Goal: Information Seeking & Learning: Check status

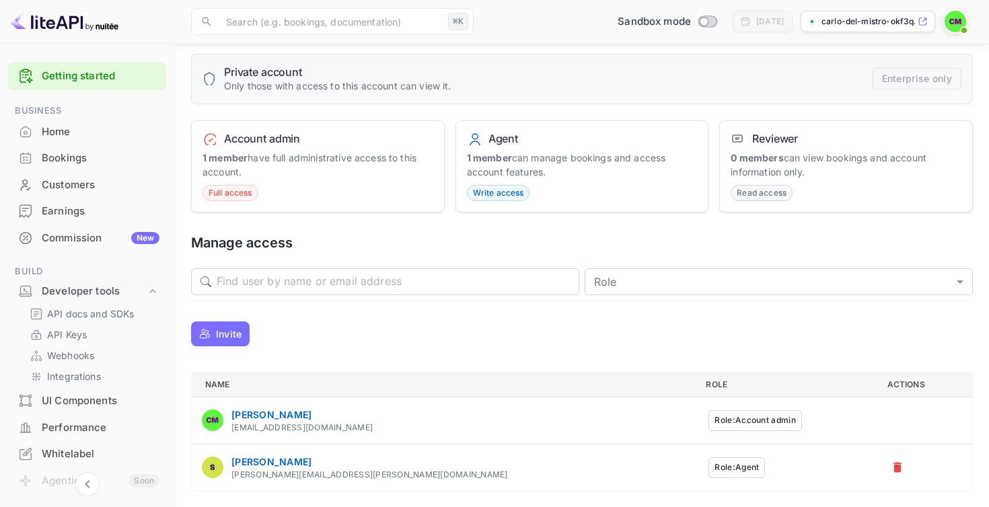
scroll to position [127, 0]
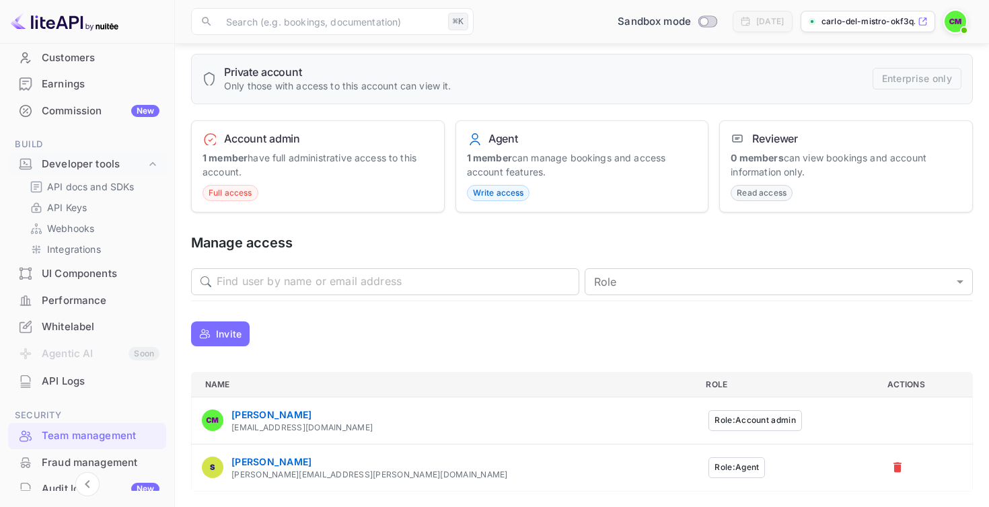
click at [709, 473] on button "Role: Agent" at bounding box center [737, 468] width 57 height 21
click at [361, 462] on div "Stephen stephen@stephen.so" at bounding box center [443, 468] width 483 height 26
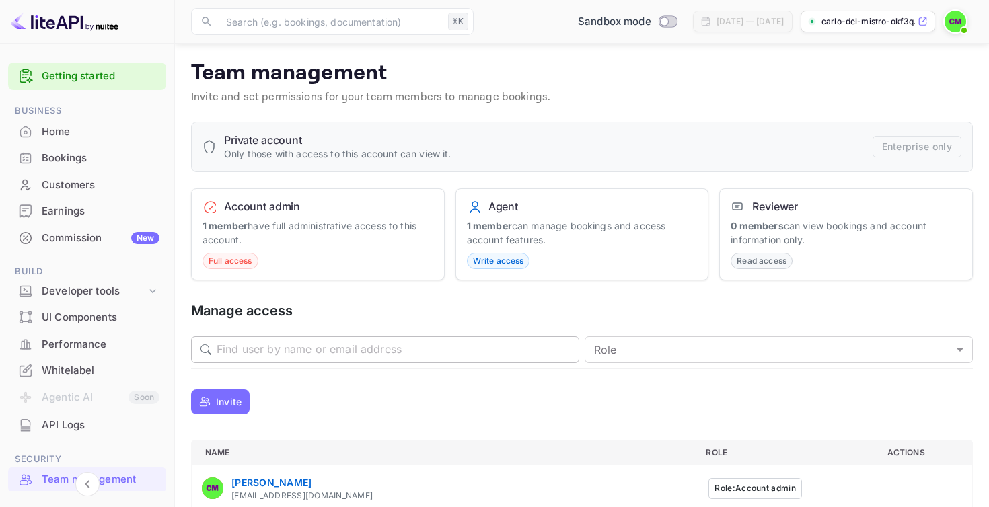
scroll to position [68, 0]
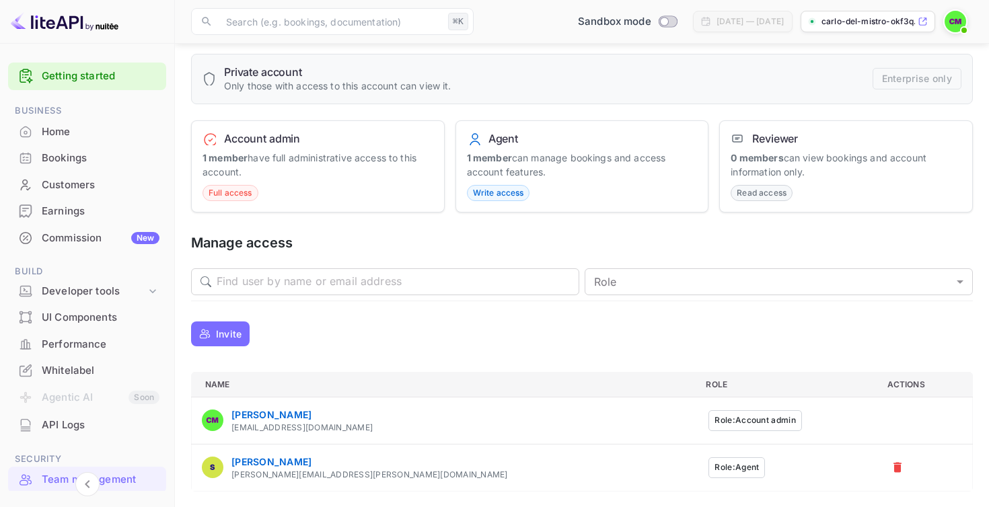
click at [709, 468] on button "Role: Agent" at bounding box center [737, 468] width 57 height 21
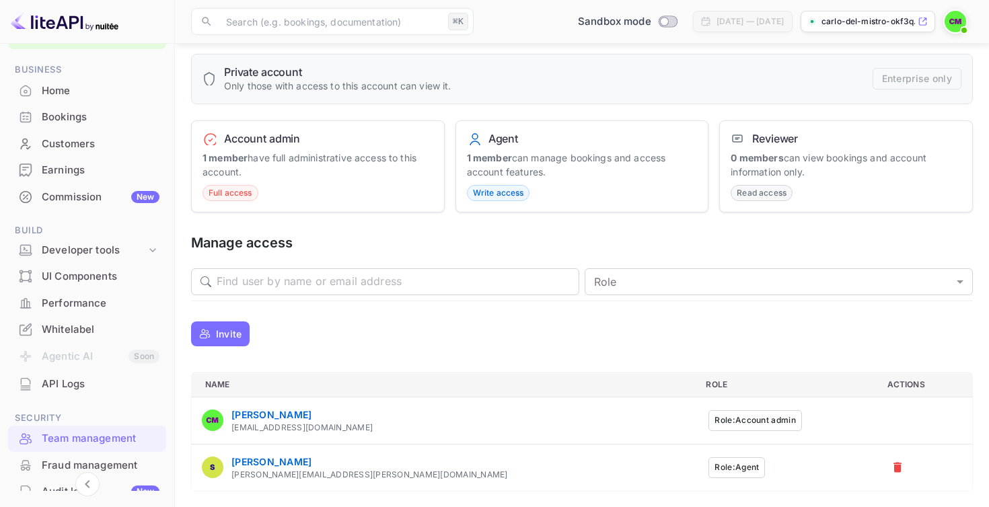
scroll to position [50, 0]
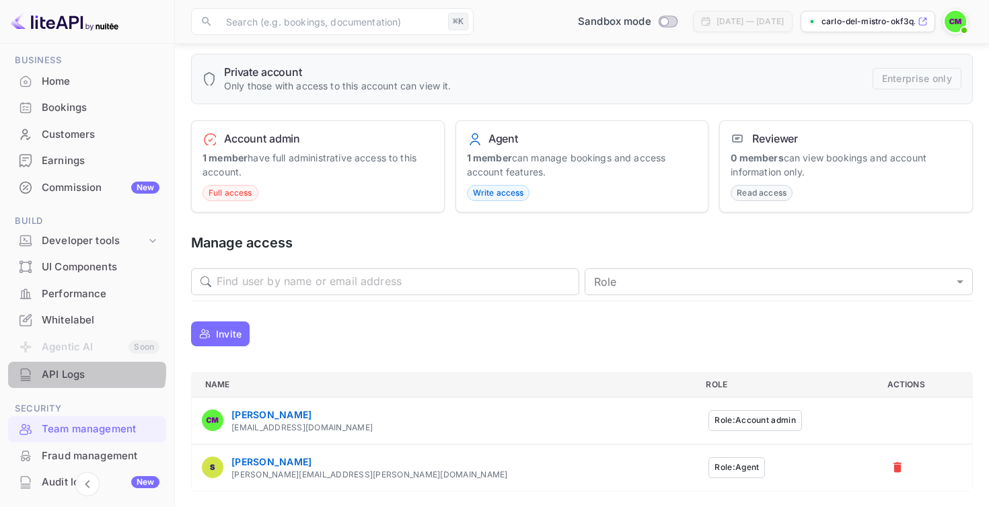
click at [85, 371] on div "API Logs" at bounding box center [101, 374] width 118 height 15
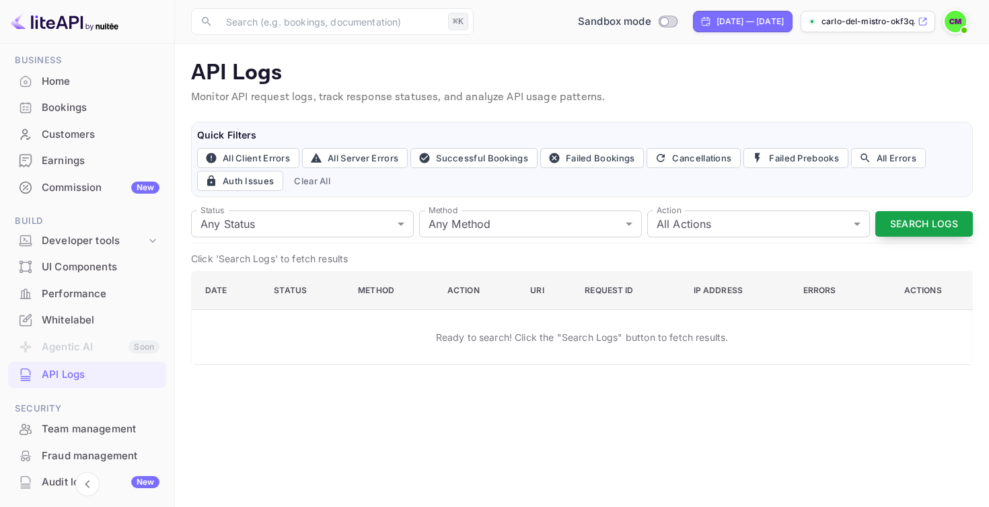
click at [925, 229] on button "Search Logs" at bounding box center [924, 224] width 98 height 26
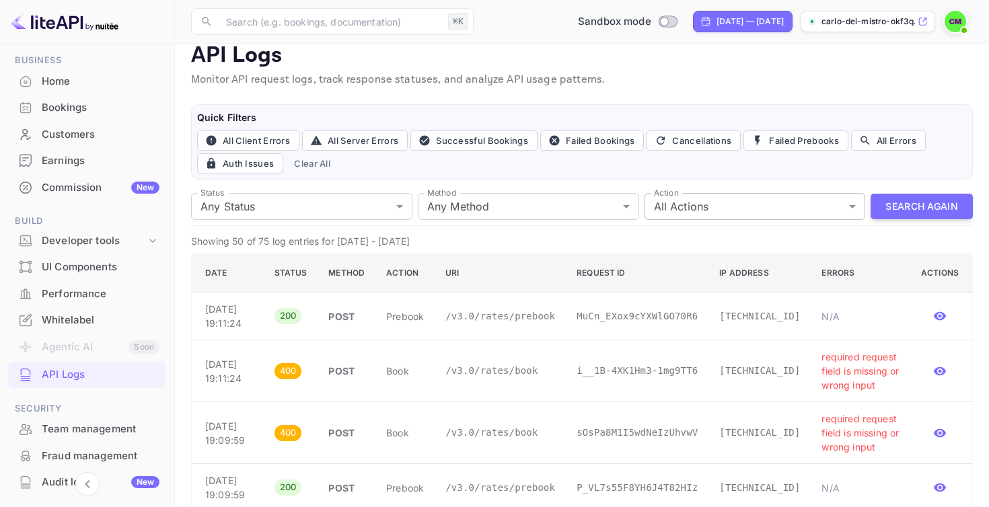
scroll to position [20, 0]
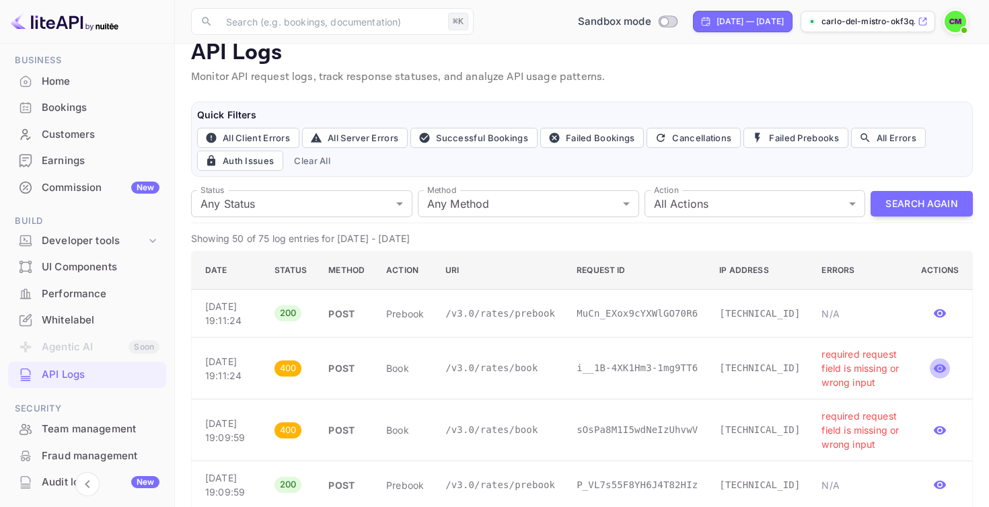
click at [937, 375] on icon "button" at bounding box center [939, 368] width 13 height 13
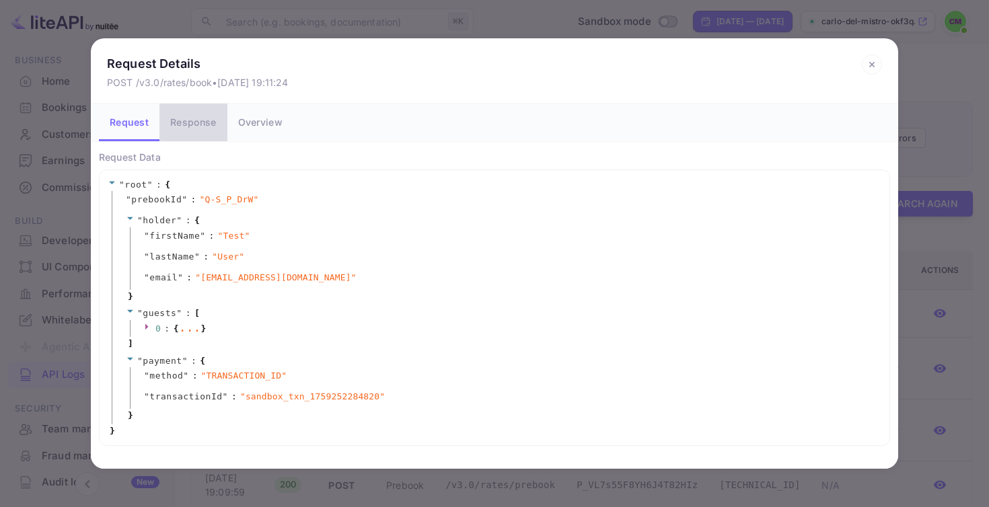
click at [199, 118] on button "Response" at bounding box center [192, 123] width 67 height 38
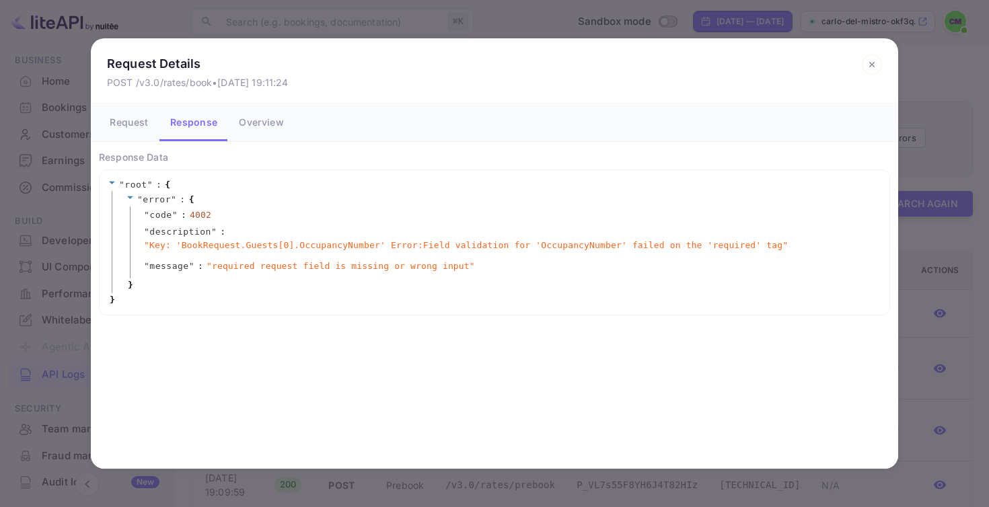
click at [240, 126] on button "Overview" at bounding box center [261, 123] width 66 height 38
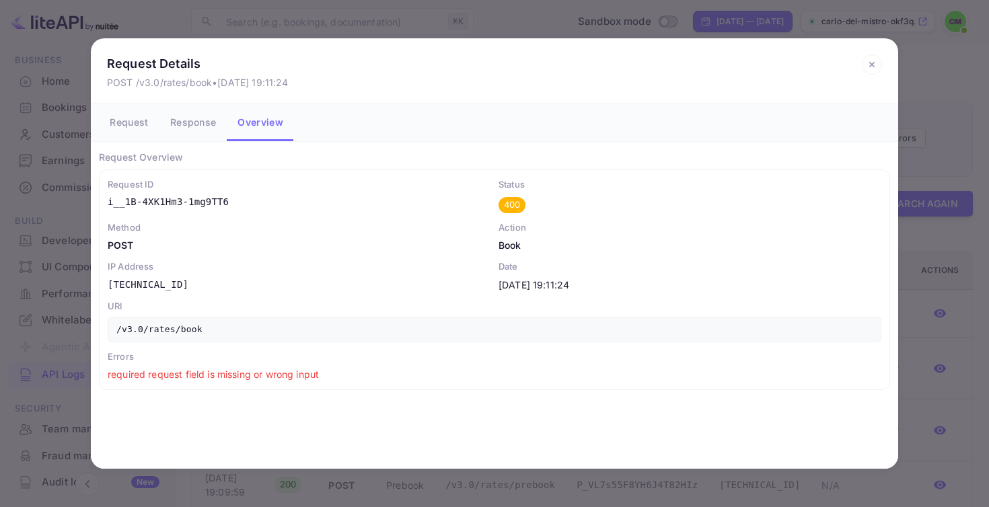
click at [139, 124] on button "Request" at bounding box center [129, 123] width 61 height 38
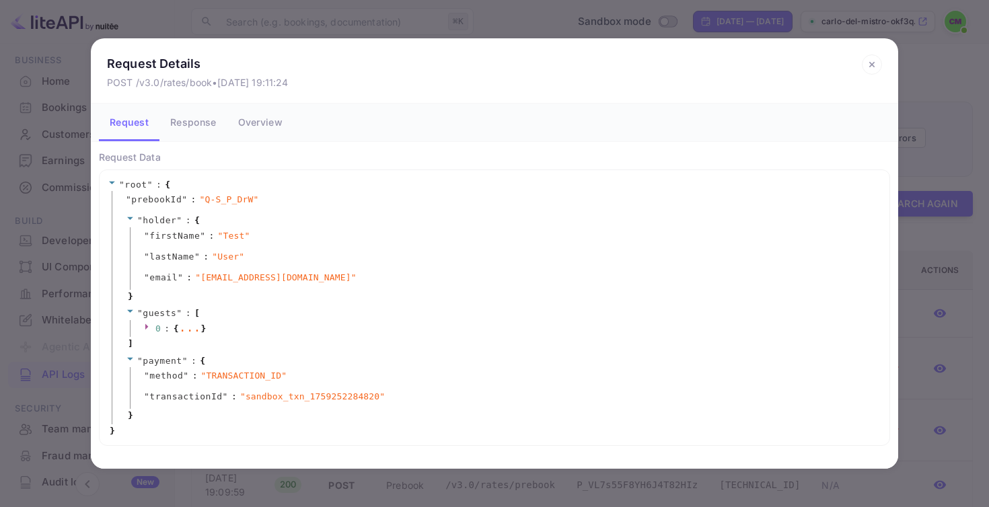
click at [872, 63] on icon at bounding box center [872, 65] width 20 height 20
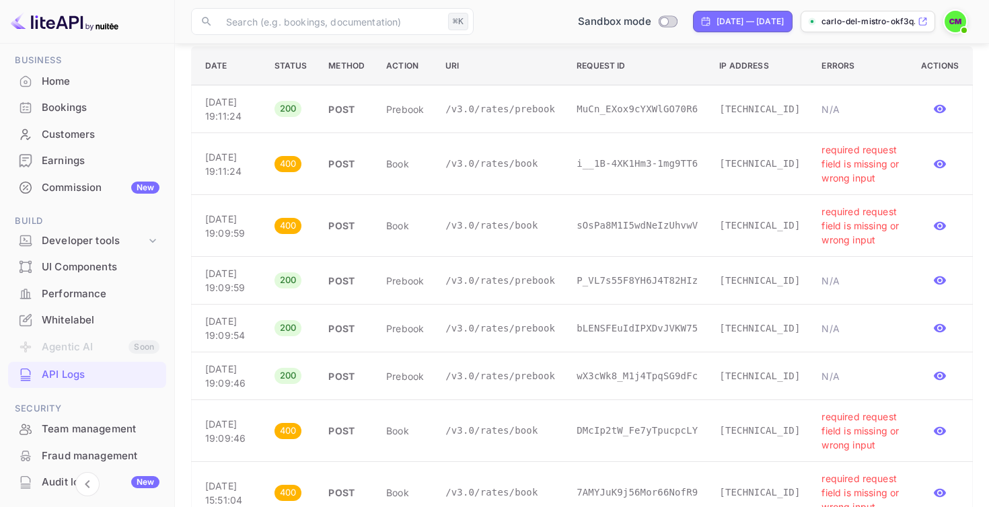
scroll to position [0, 0]
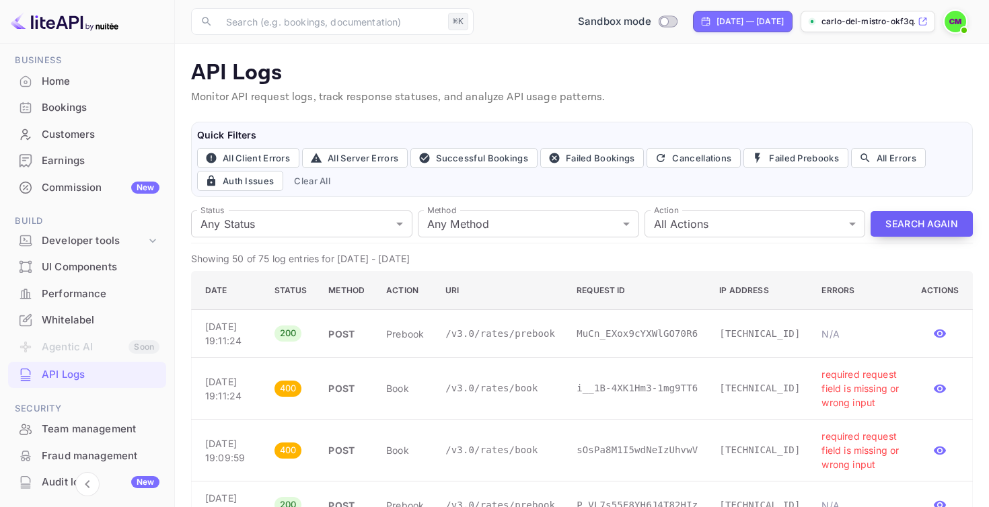
click at [919, 229] on button "Search Again" at bounding box center [922, 224] width 102 height 26
